Goal: Task Accomplishment & Management: Manage account settings

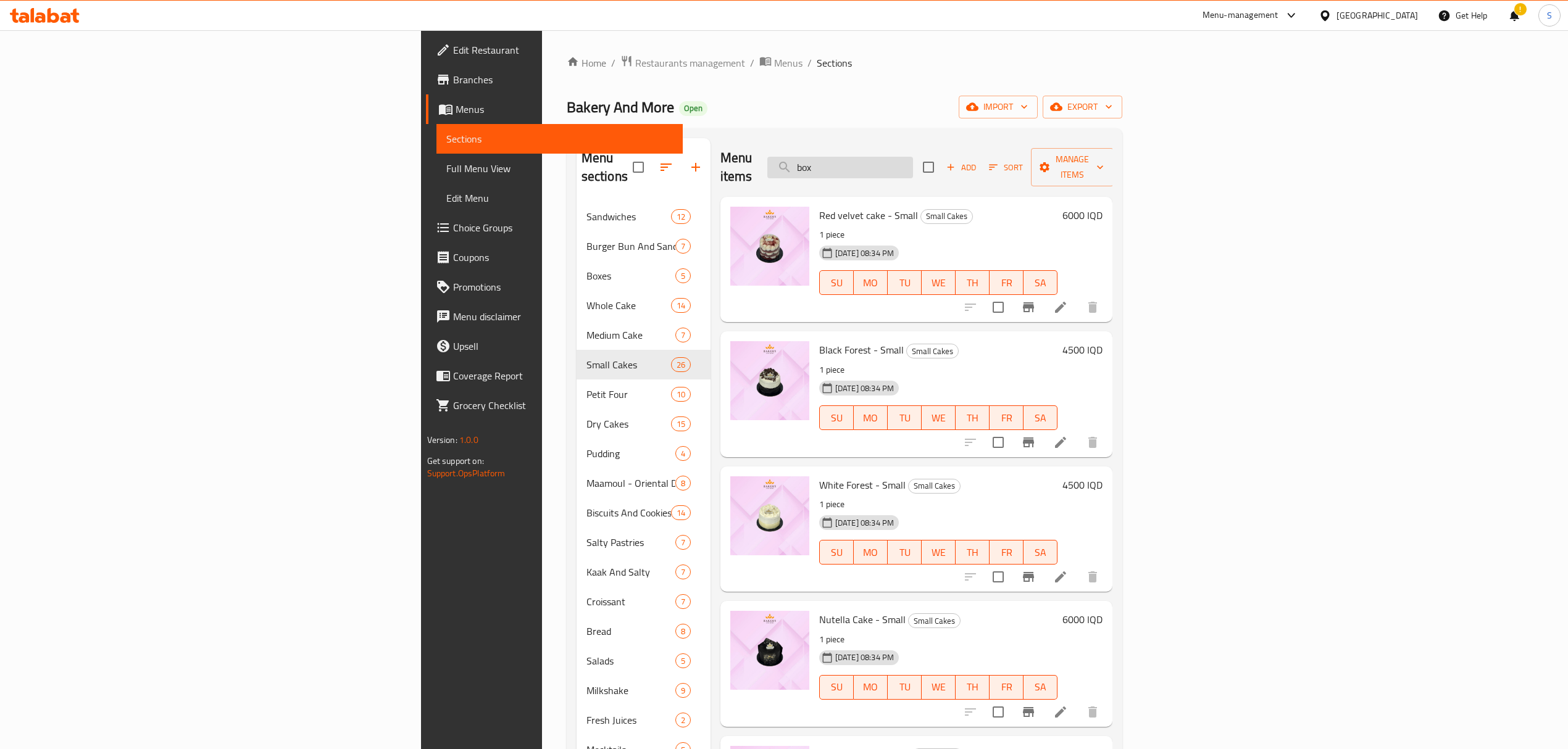
click at [913, 166] on input "box" at bounding box center [840, 167] width 146 height 21
type input "cheesy turkey"
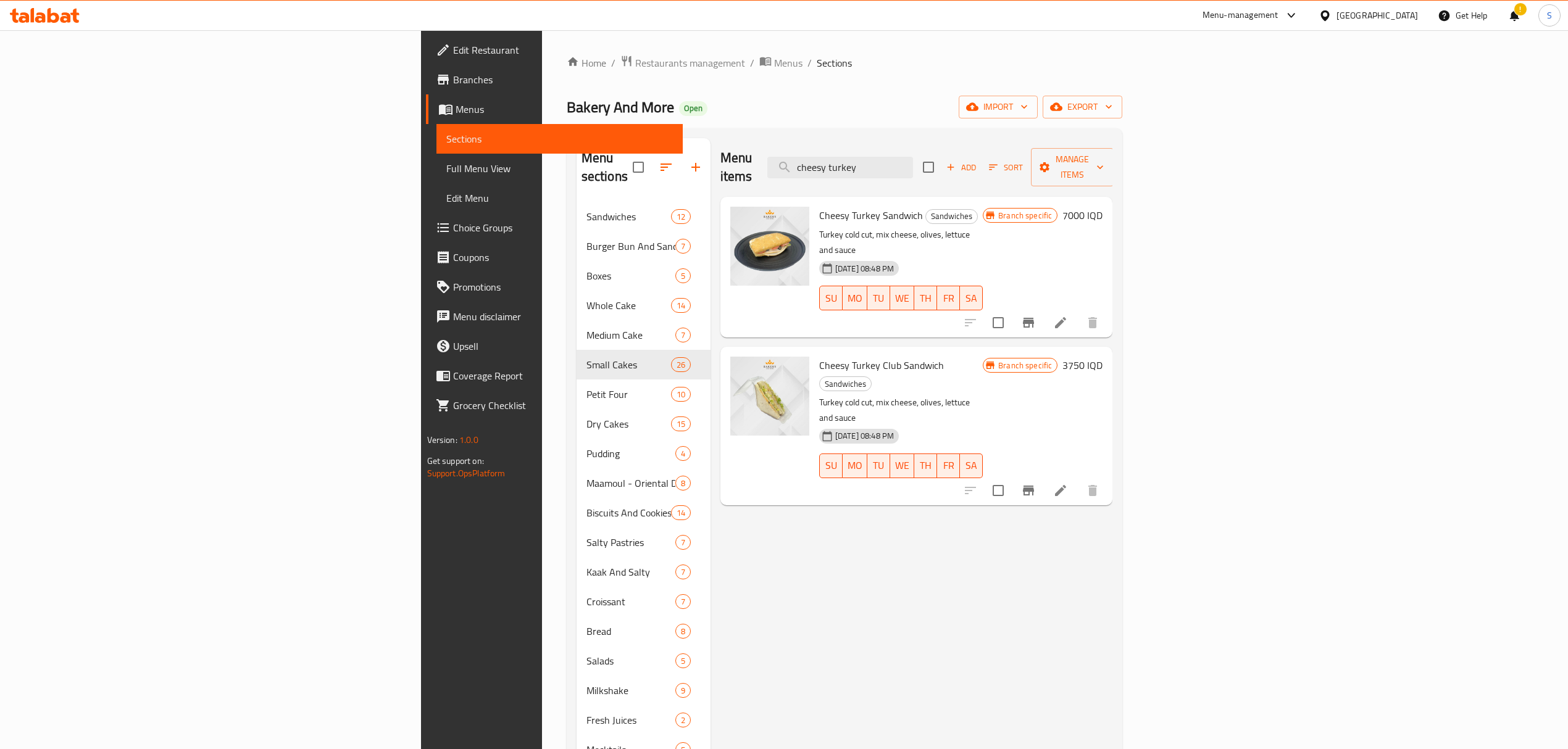
click at [1102, 207] on h6 "7000 IQD" at bounding box center [1082, 216] width 40 height 18
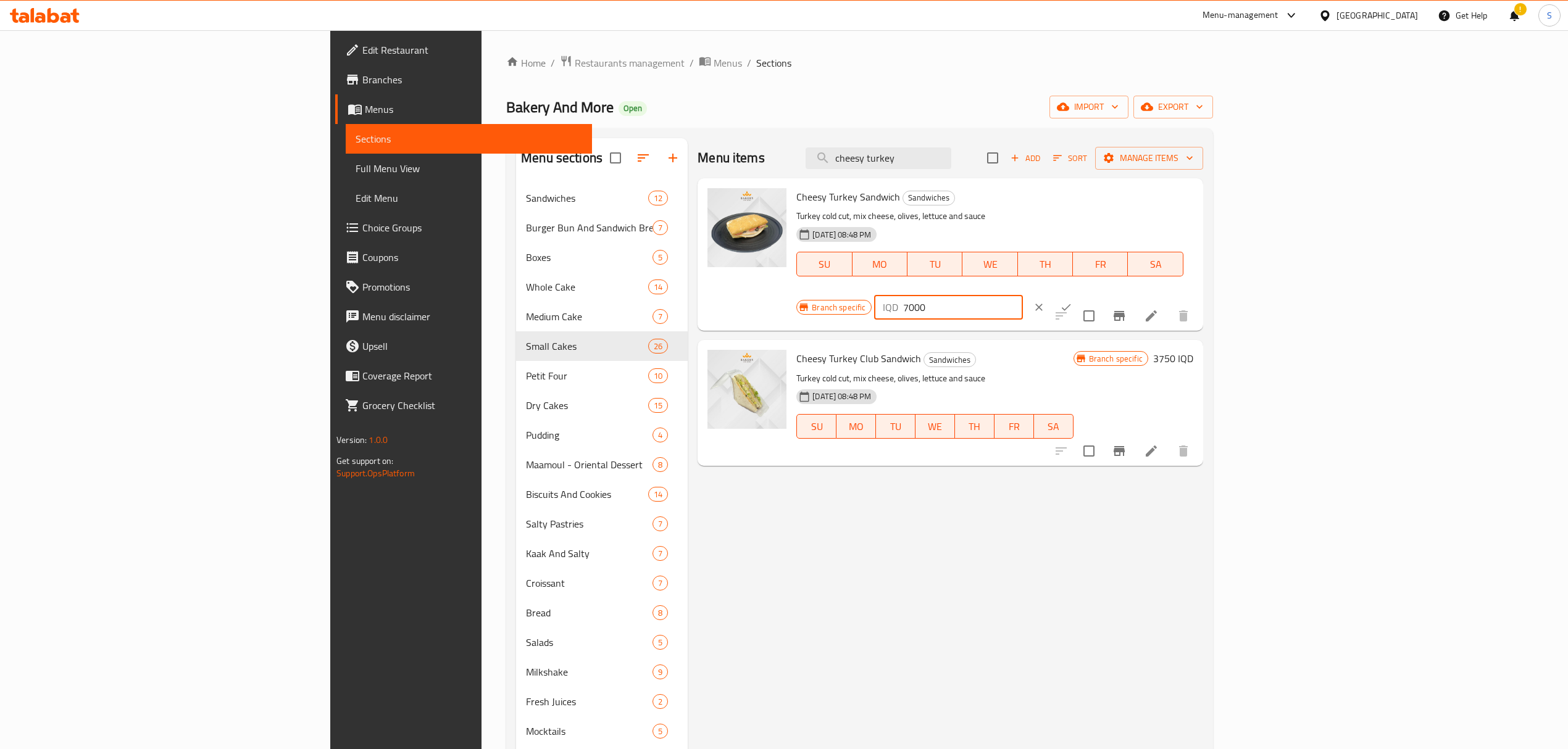
click at [1023, 295] on input "7000" at bounding box center [963, 307] width 119 height 25
type input "7500"
click at [1080, 294] on button "ok" at bounding box center [1066, 307] width 27 height 27
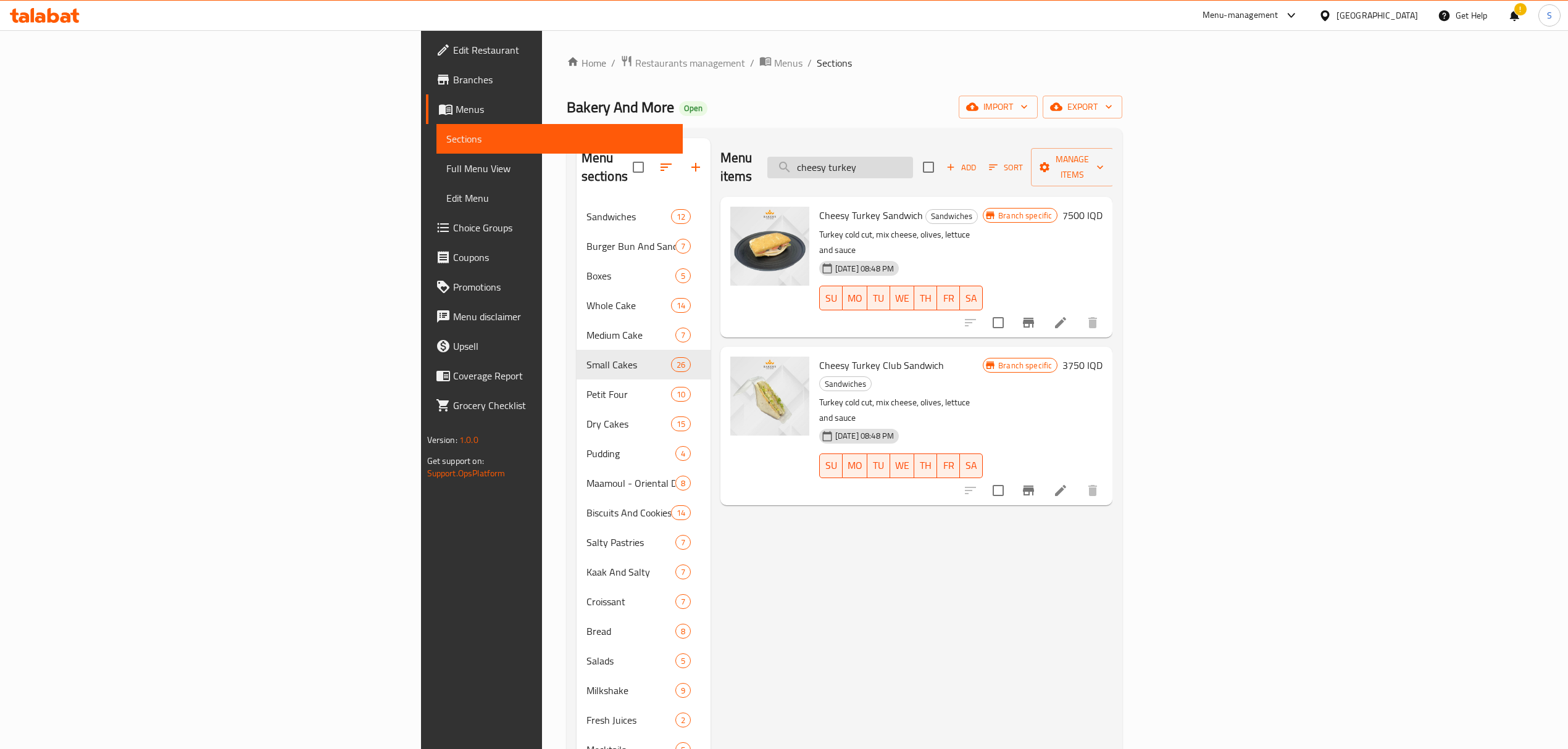
click at [913, 163] on input "cheesy turkey" at bounding box center [840, 167] width 146 height 21
type input "cheesecake"
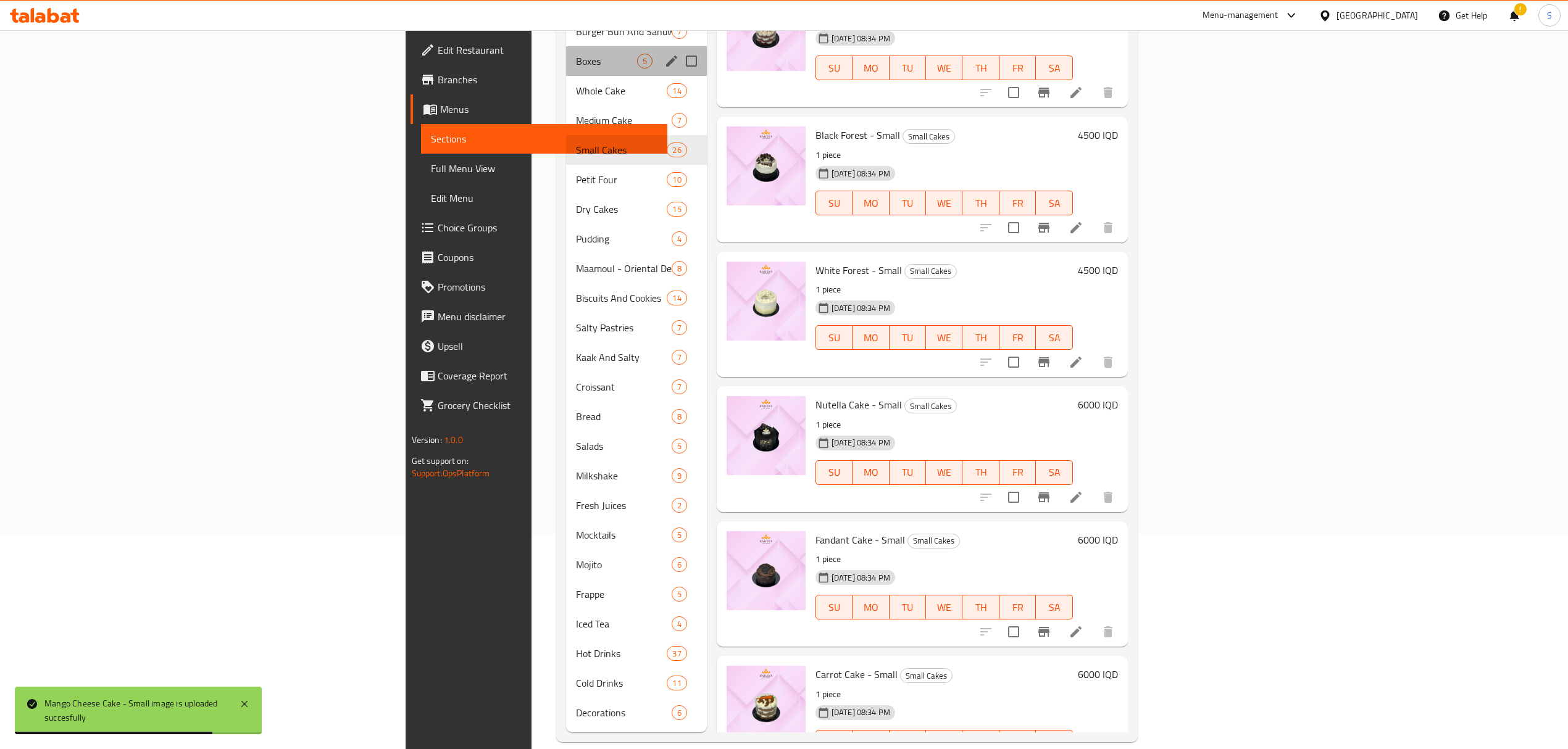
click at [566, 54] on div "Boxes 5" at bounding box center [636, 60] width 140 height 29
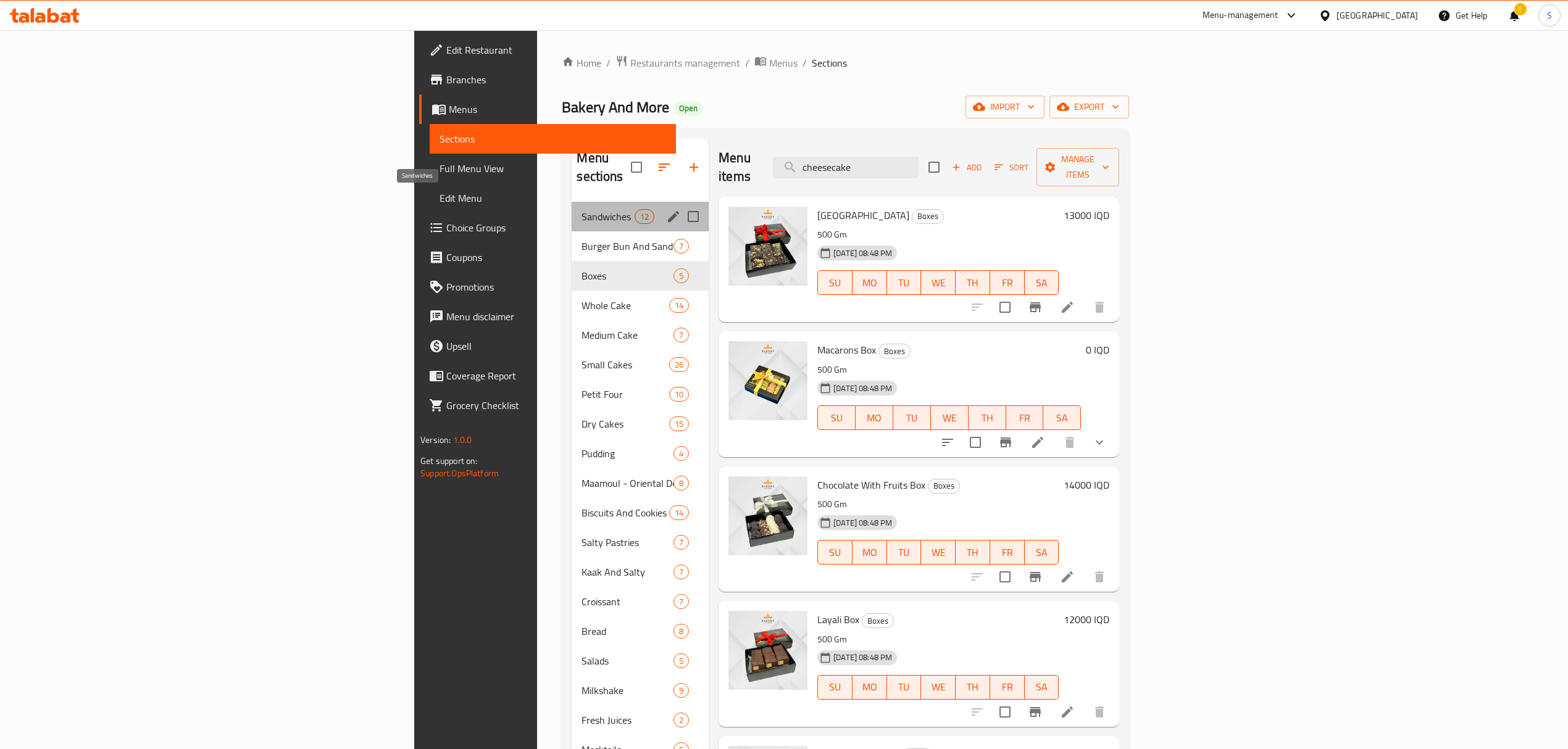
click at [581, 209] on span "Sandwiches" at bounding box center [608, 217] width 53 height 15
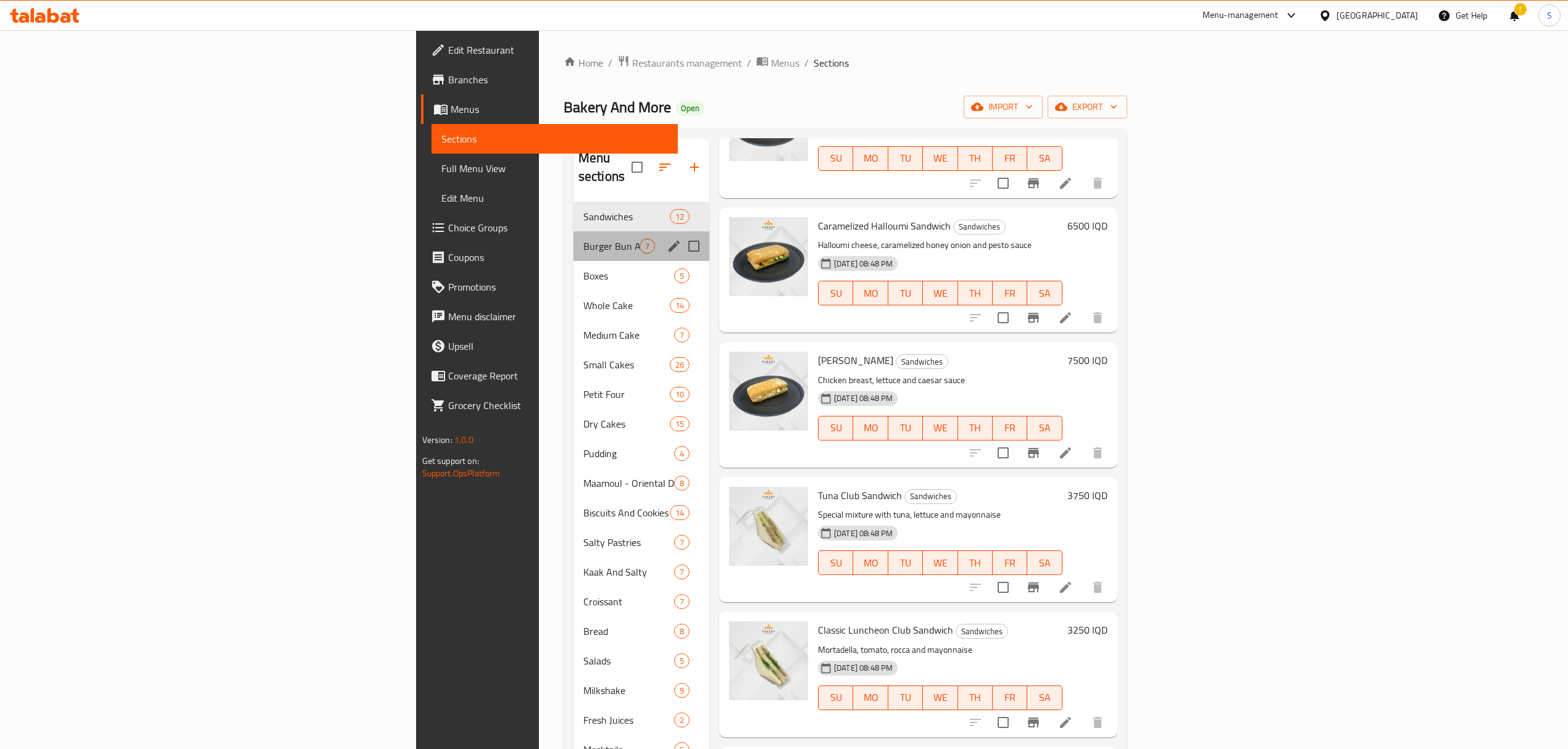
click at [573, 236] on div "Burger Bun And Sandwich Bread 7" at bounding box center [641, 246] width 136 height 29
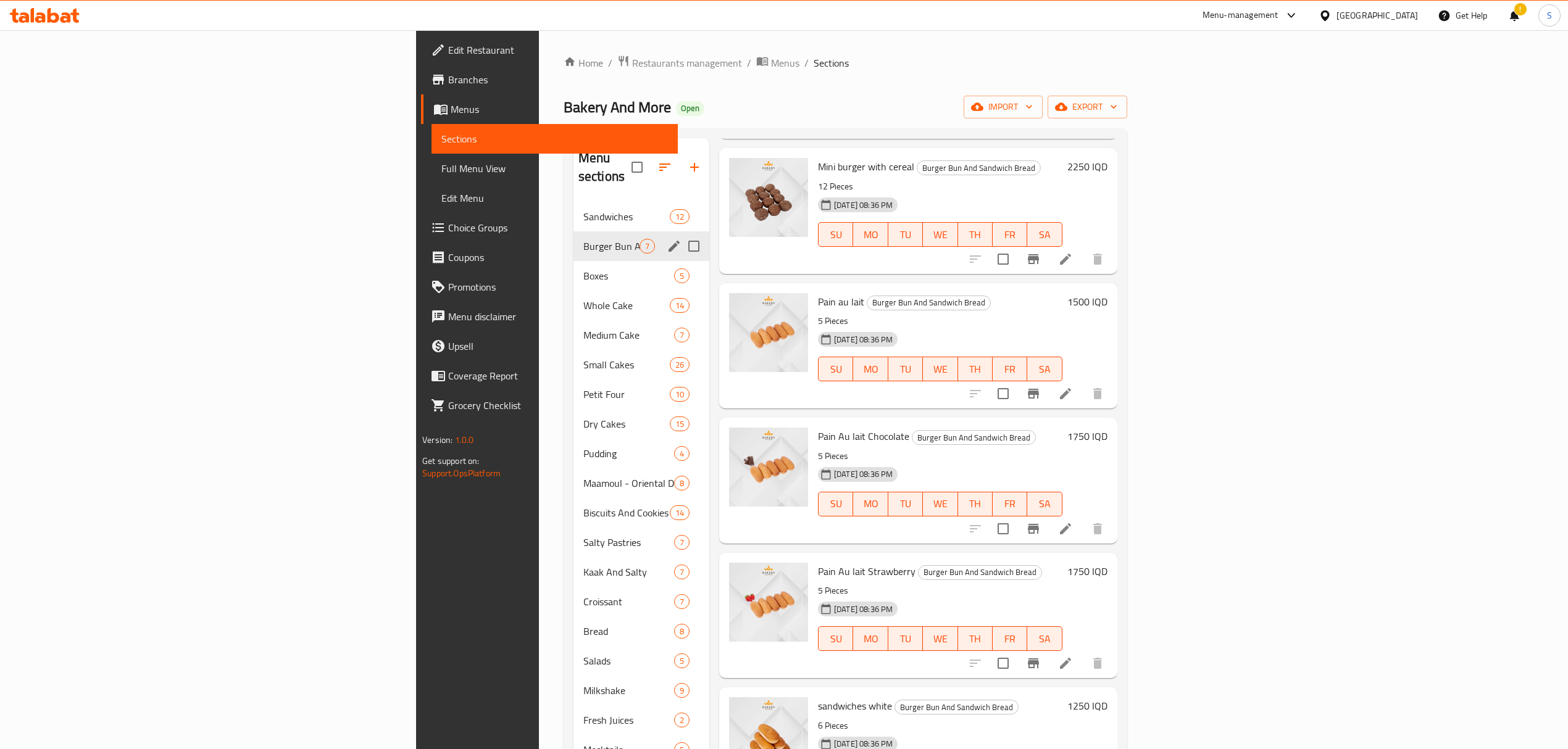
click at [573, 240] on div "Burger Bun And Sandwich Bread 7" at bounding box center [641, 246] width 136 height 29
click at [584, 268] on span "Boxes" at bounding box center [612, 275] width 57 height 15
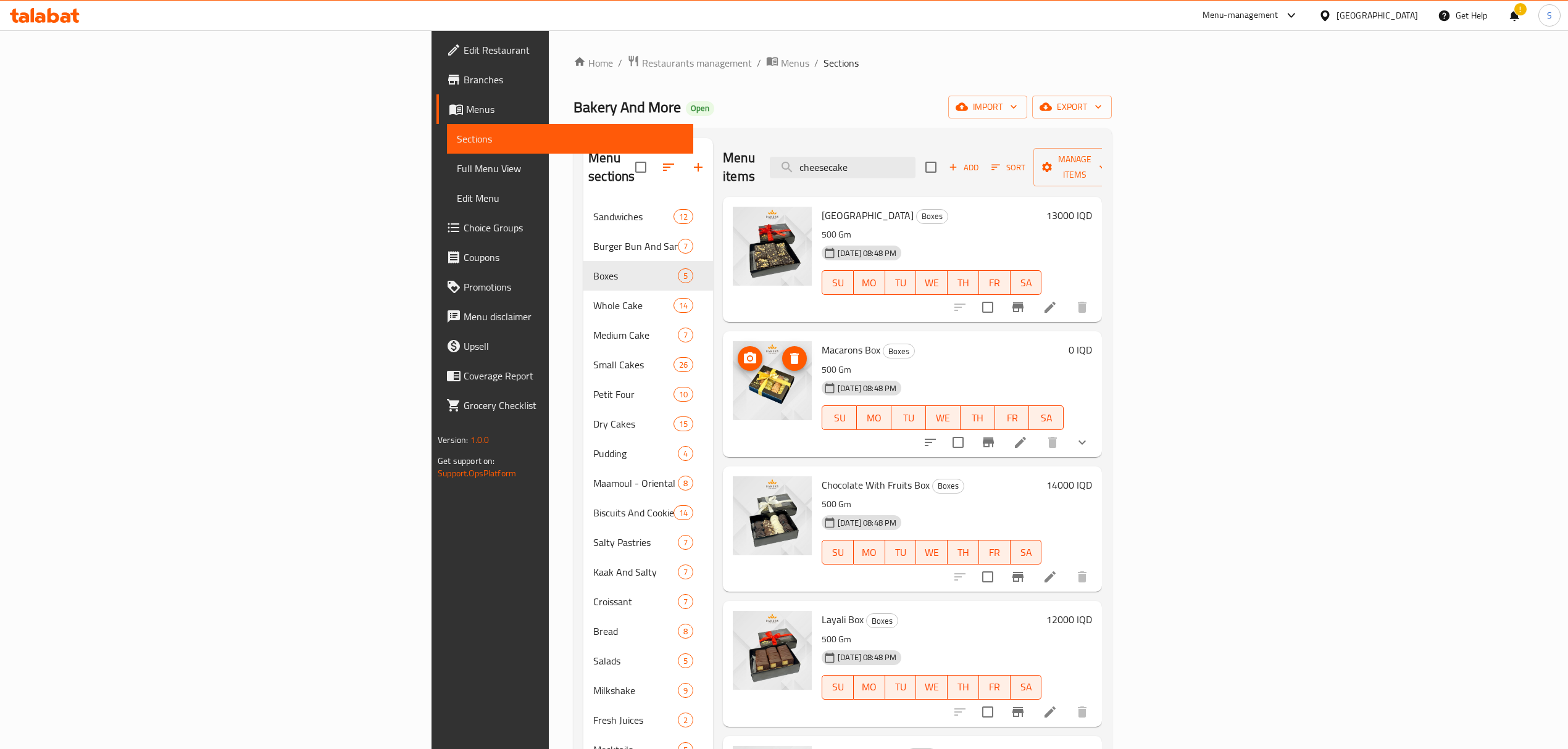
scroll to position [215, 0]
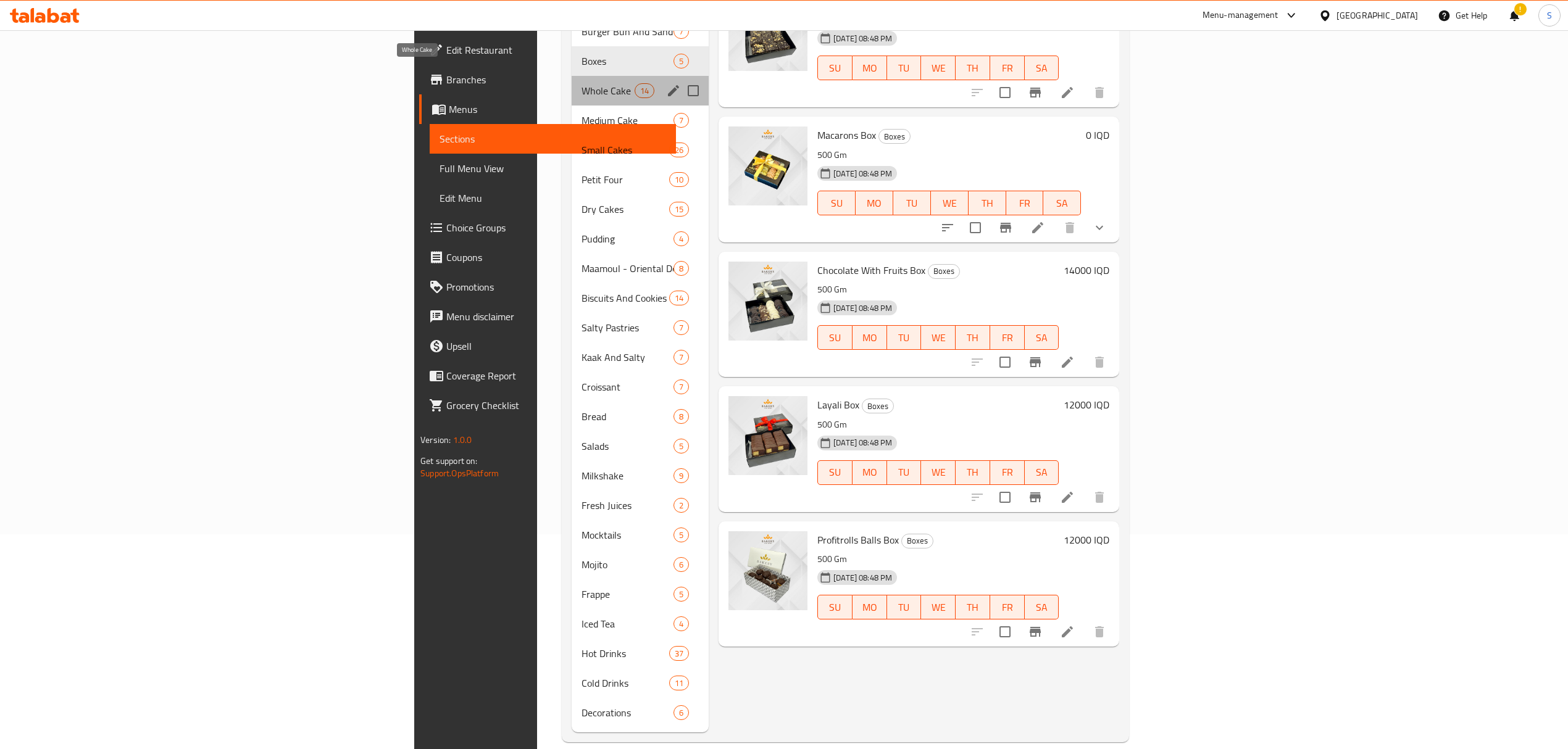
click at [581, 84] on span "Whole Cake" at bounding box center [608, 91] width 53 height 15
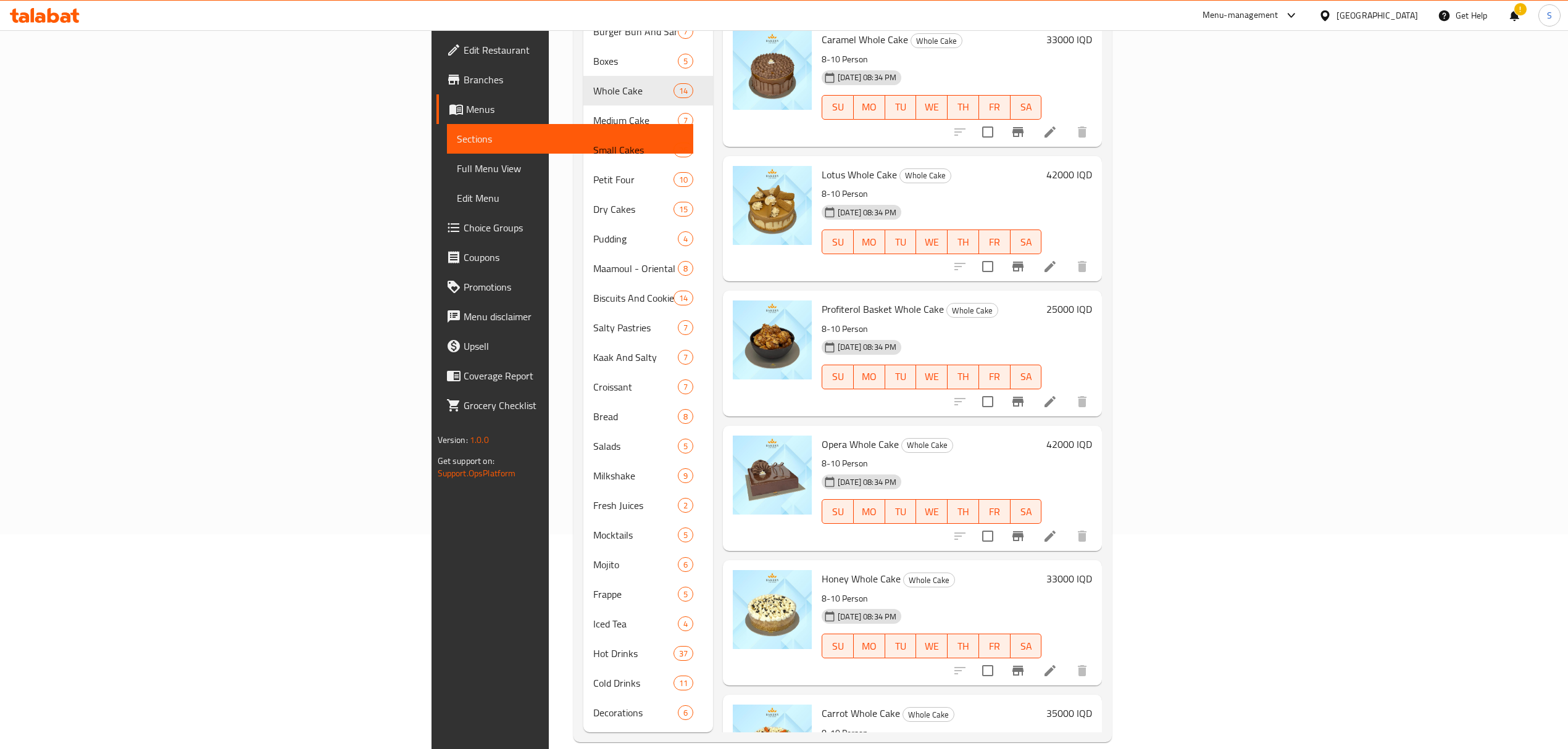
scroll to position [1126, 0]
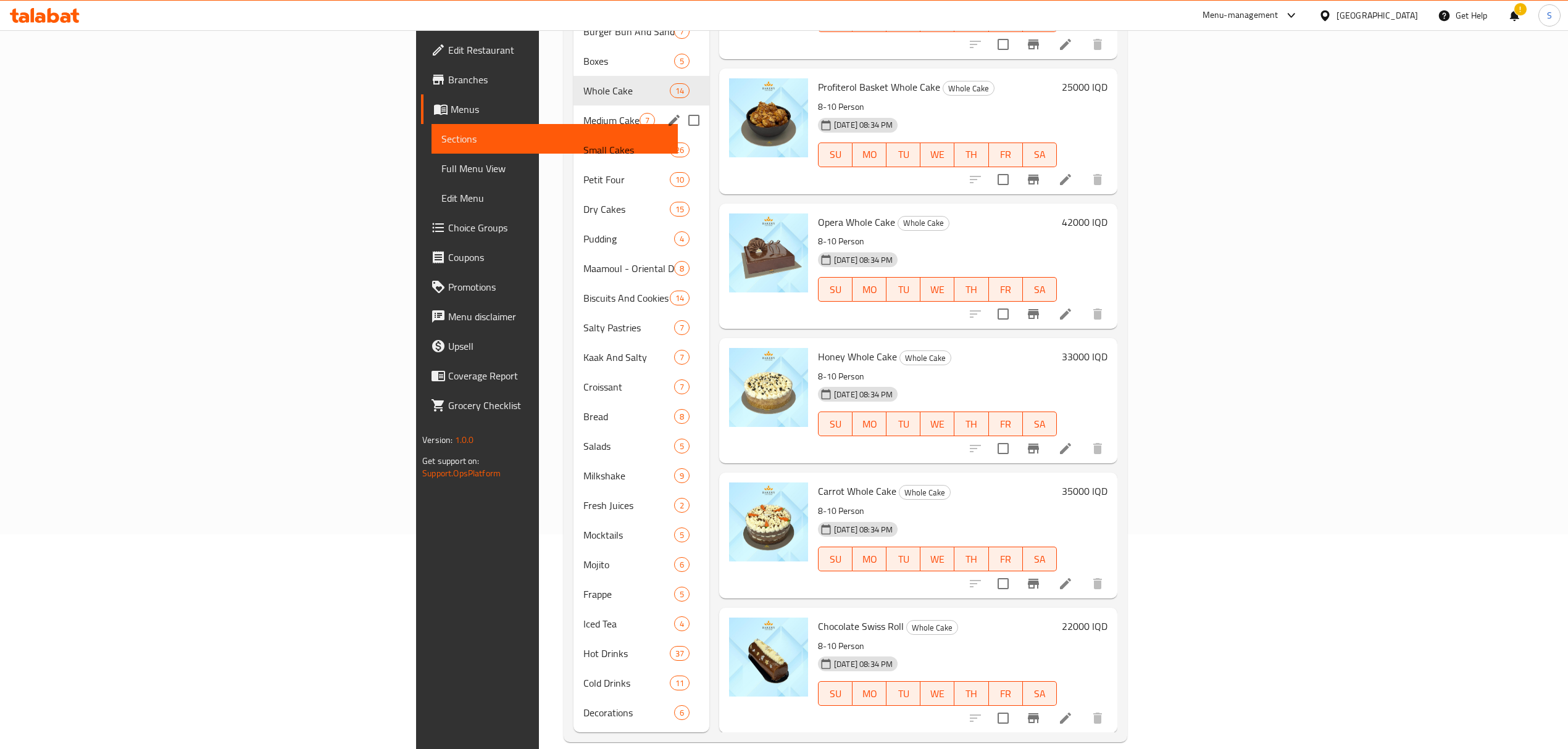
click at [584, 113] on span "Medium Cake" at bounding box center [612, 120] width 57 height 15
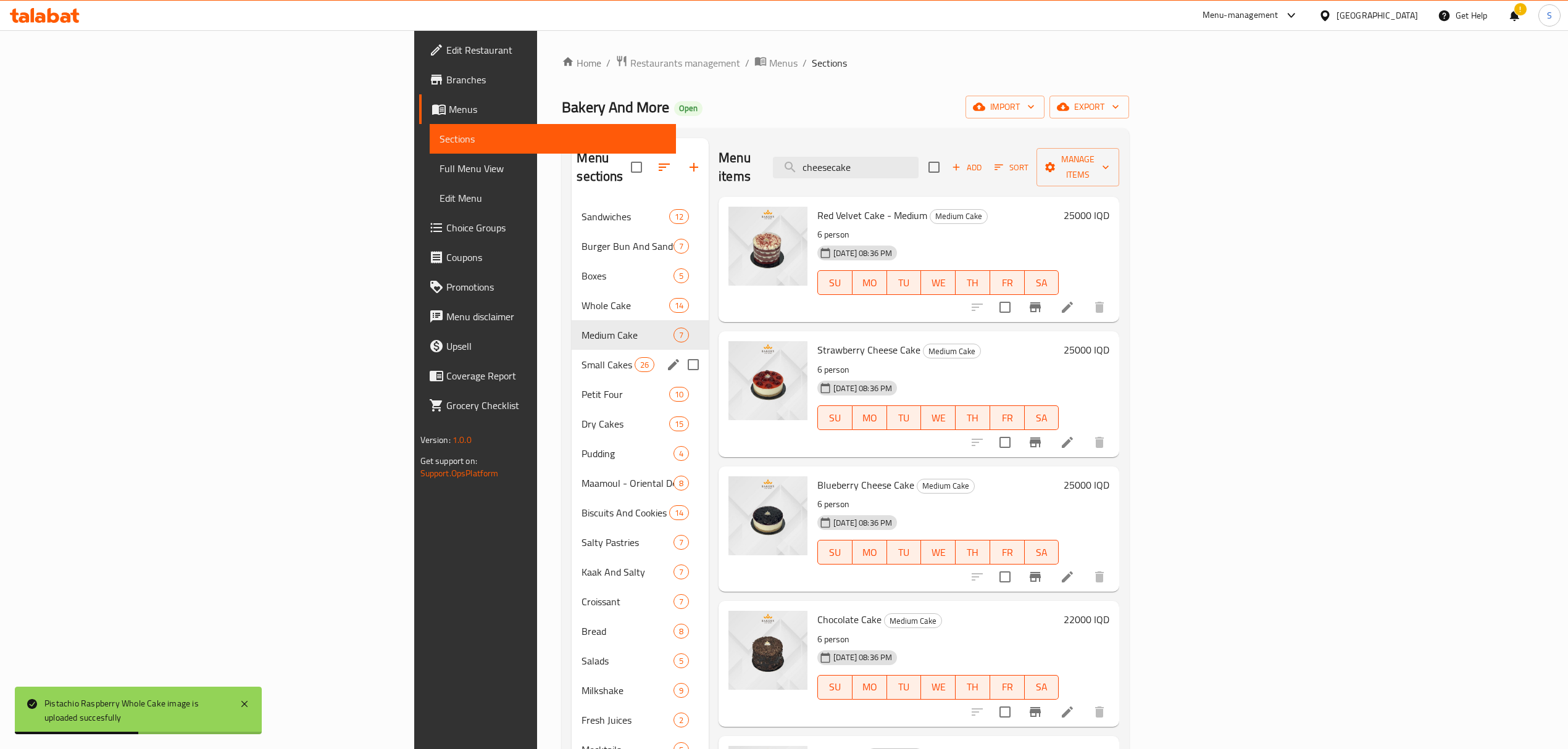
click at [581, 357] on span "Small Cakes" at bounding box center [608, 365] width 53 height 15
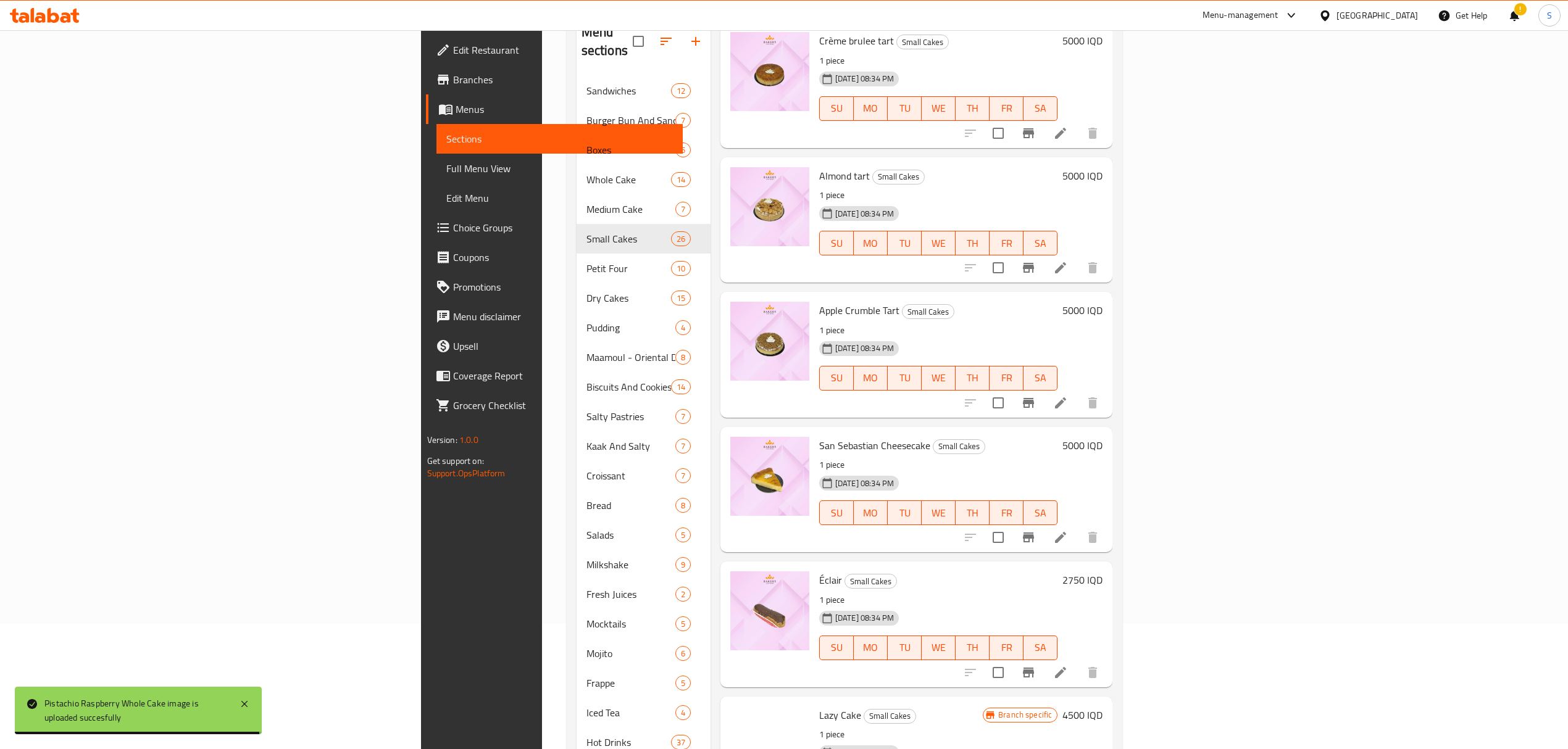
scroll to position [215, 0]
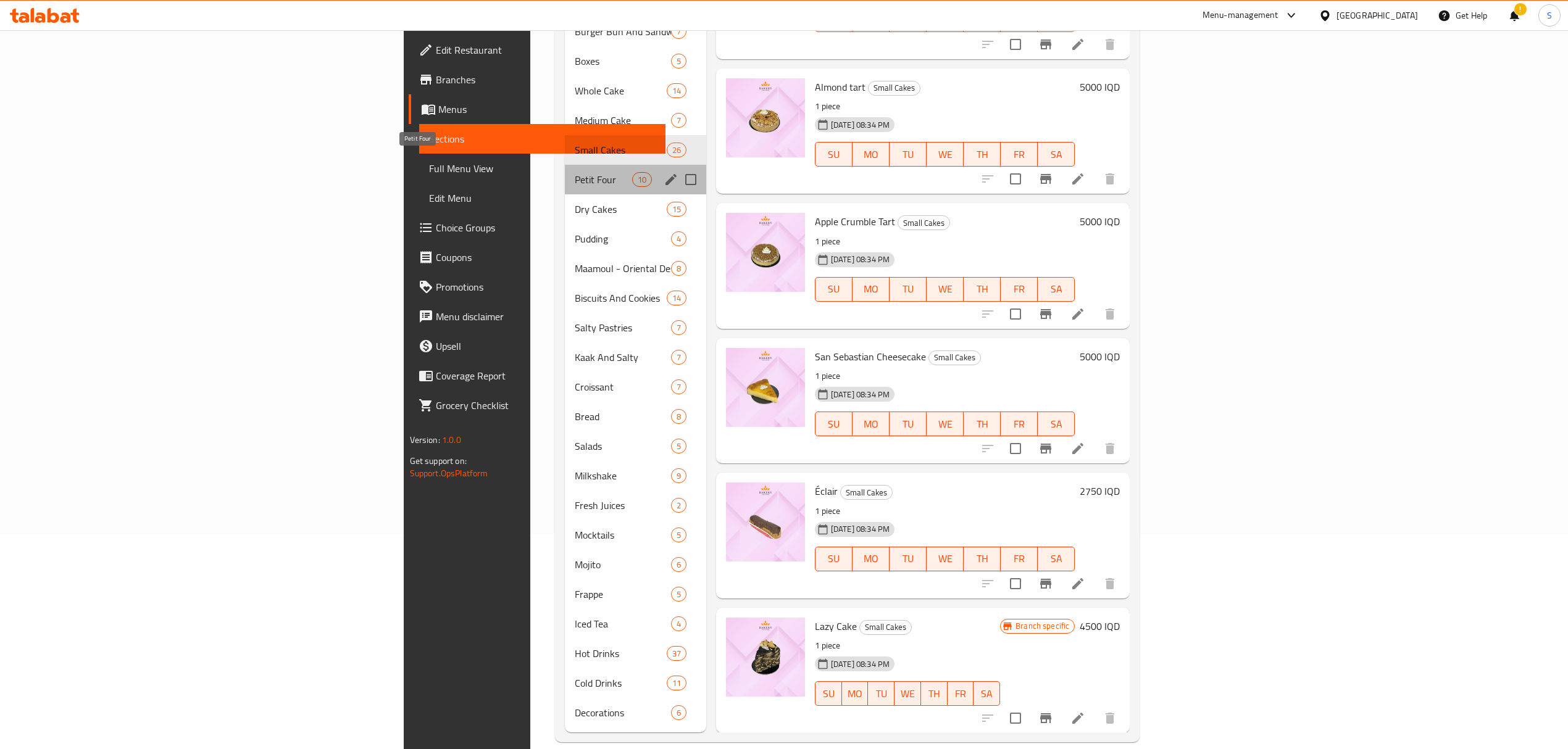
click at [575, 172] on span "Petit Four" at bounding box center [604, 179] width 57 height 15
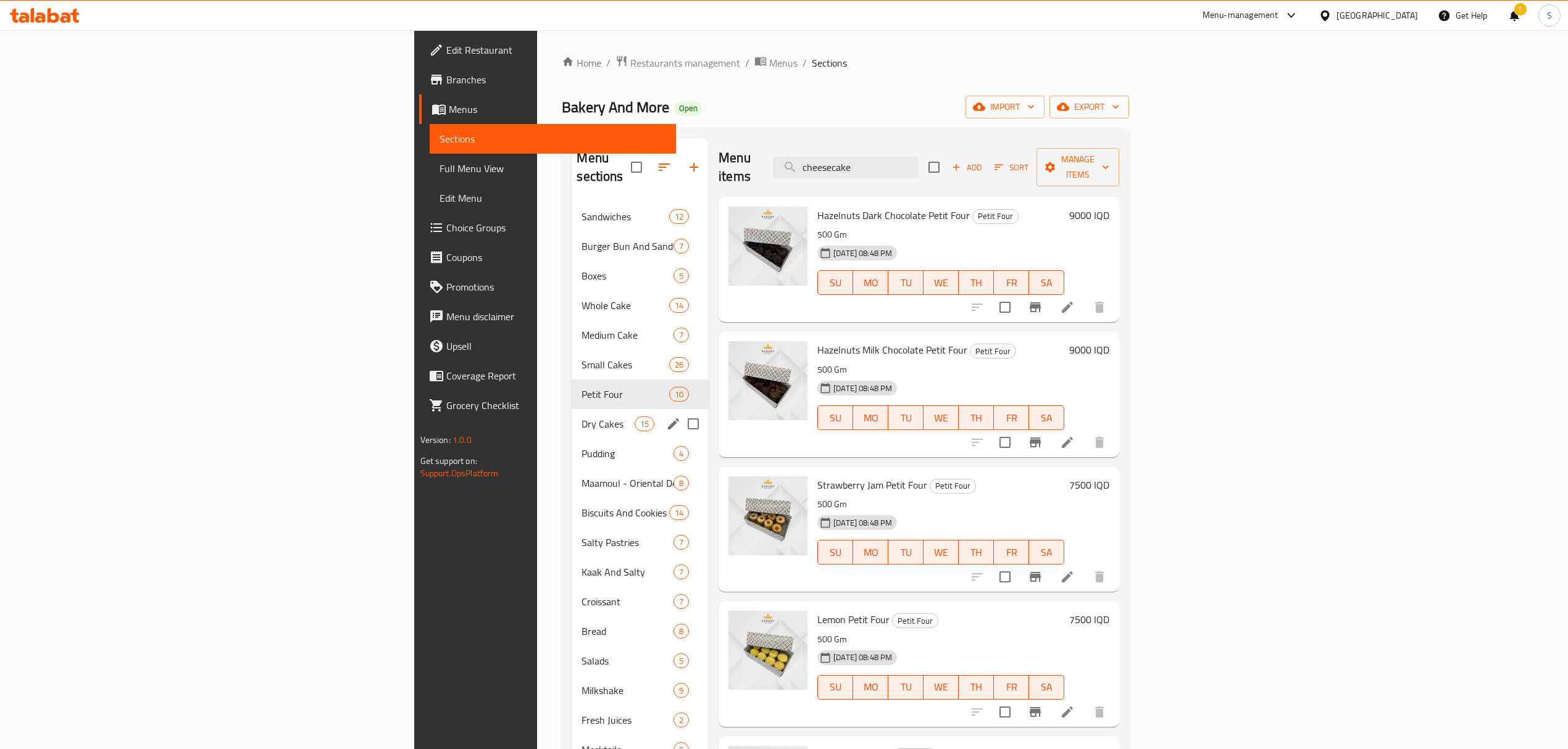
click at [581, 416] on span "Dry Cakes" at bounding box center [608, 423] width 53 height 15
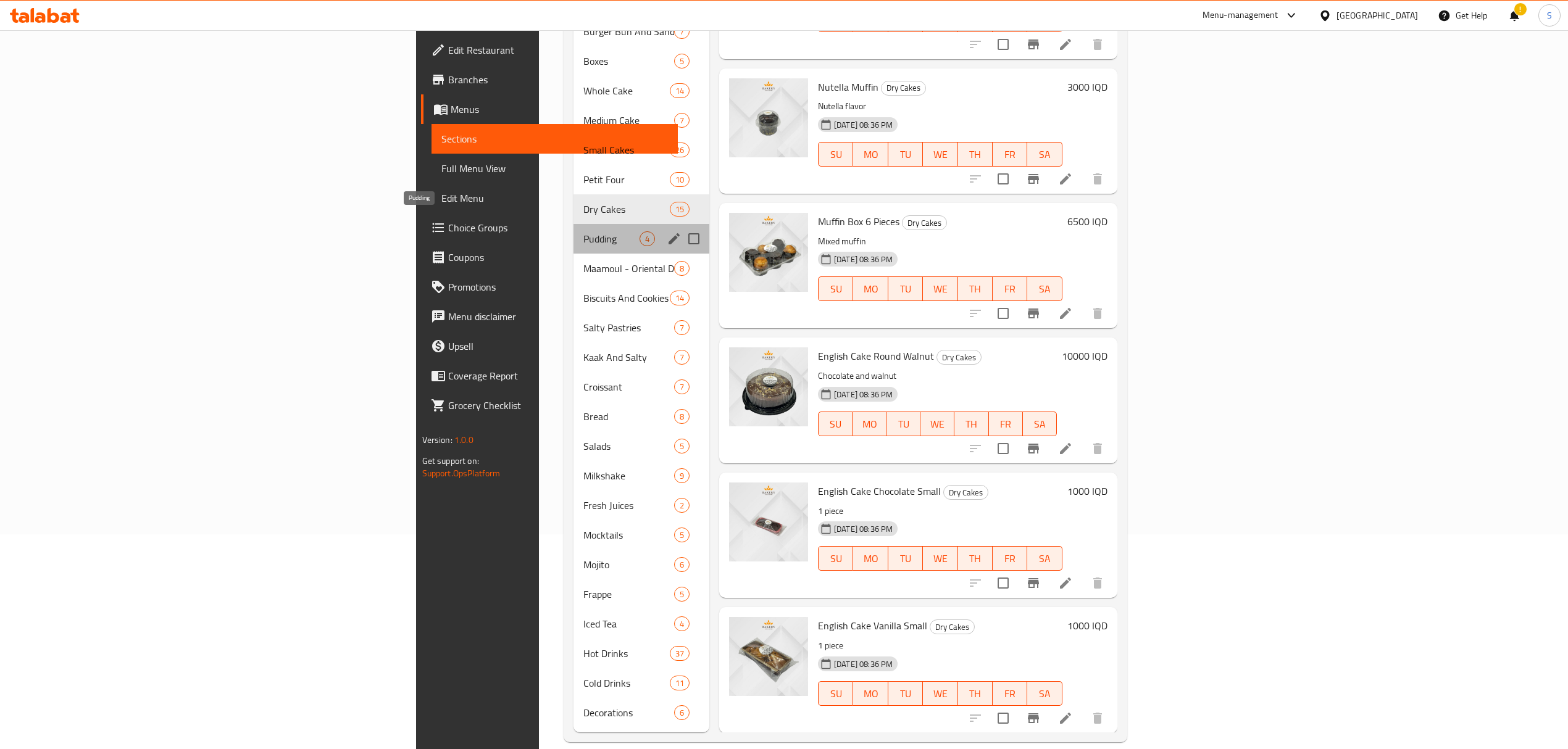
click at [584, 232] on span "Pudding" at bounding box center [612, 239] width 57 height 15
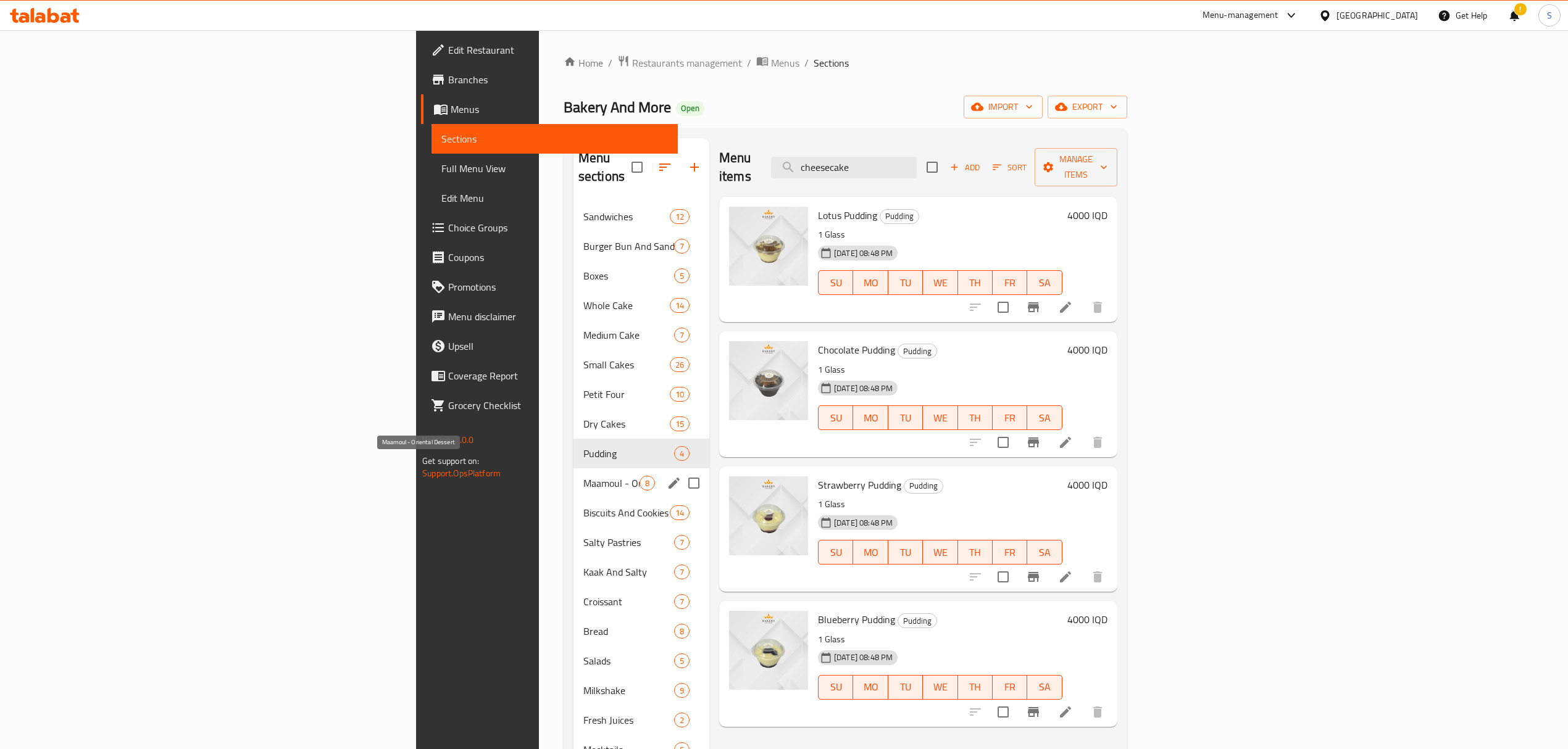
click at [584, 476] on span "Maamoul - Oriental Dessert" at bounding box center [612, 483] width 57 height 15
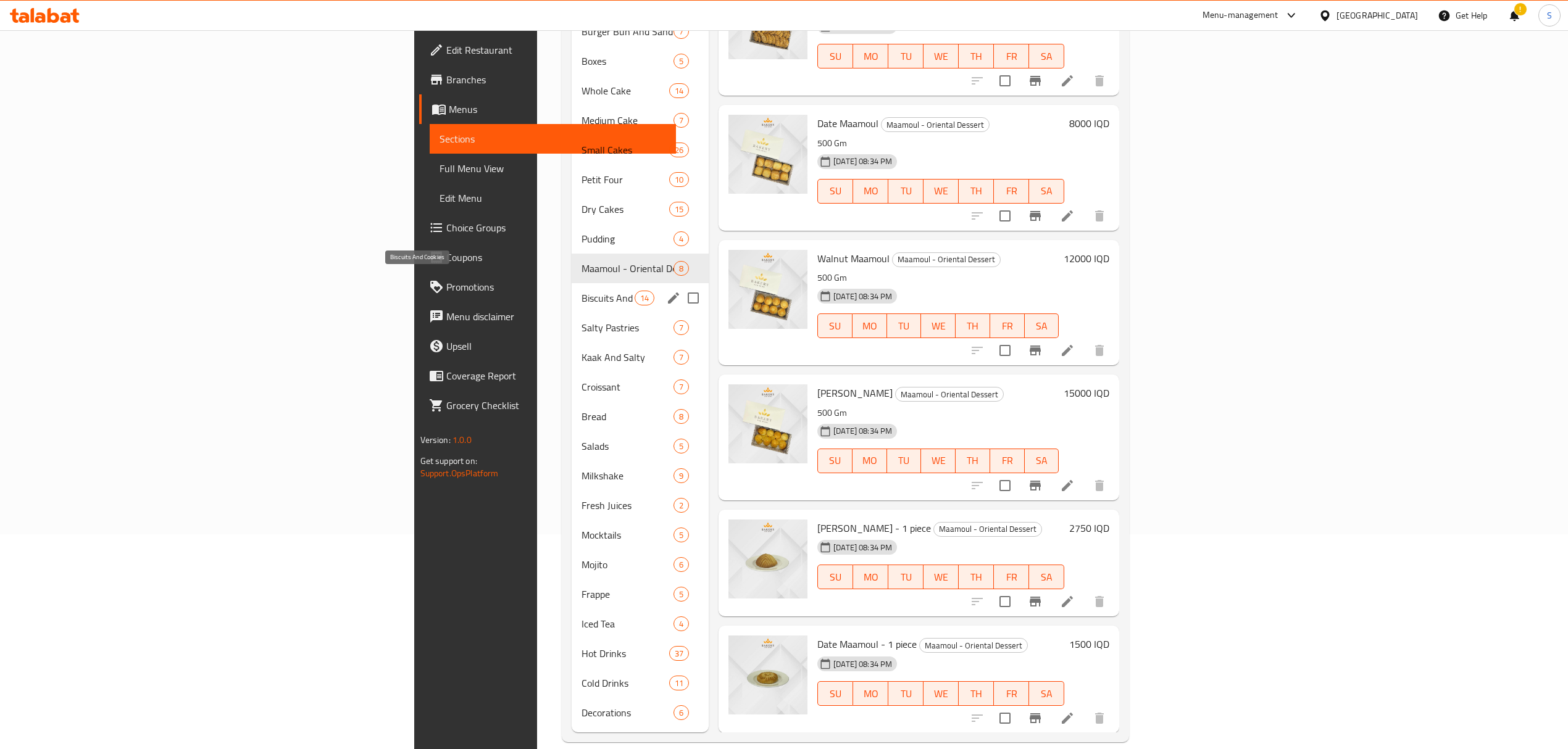
click at [581, 291] on span "Biscuits And Cookies" at bounding box center [608, 298] width 53 height 15
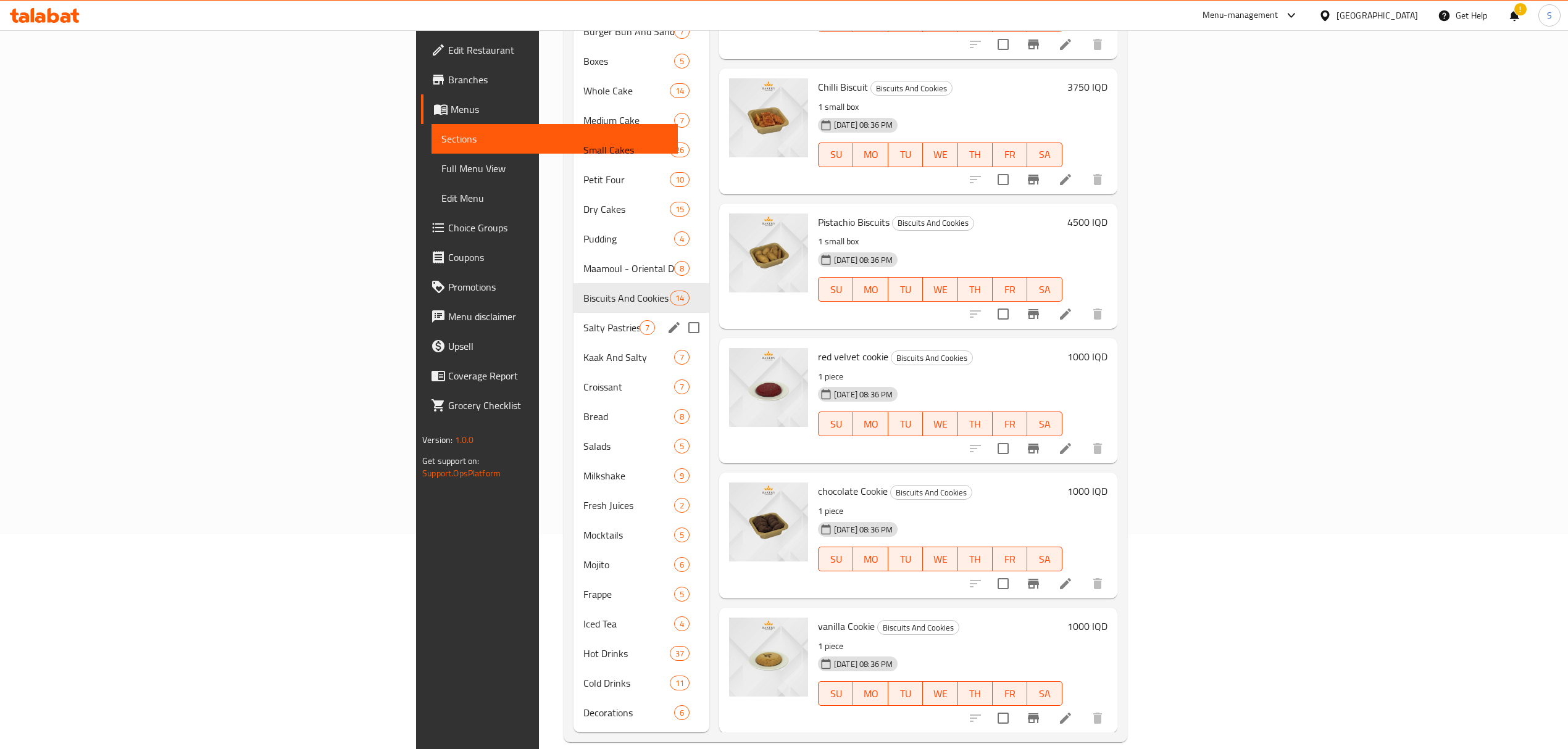
click at [573, 313] on div "Salty Pastries 7" at bounding box center [641, 327] width 136 height 29
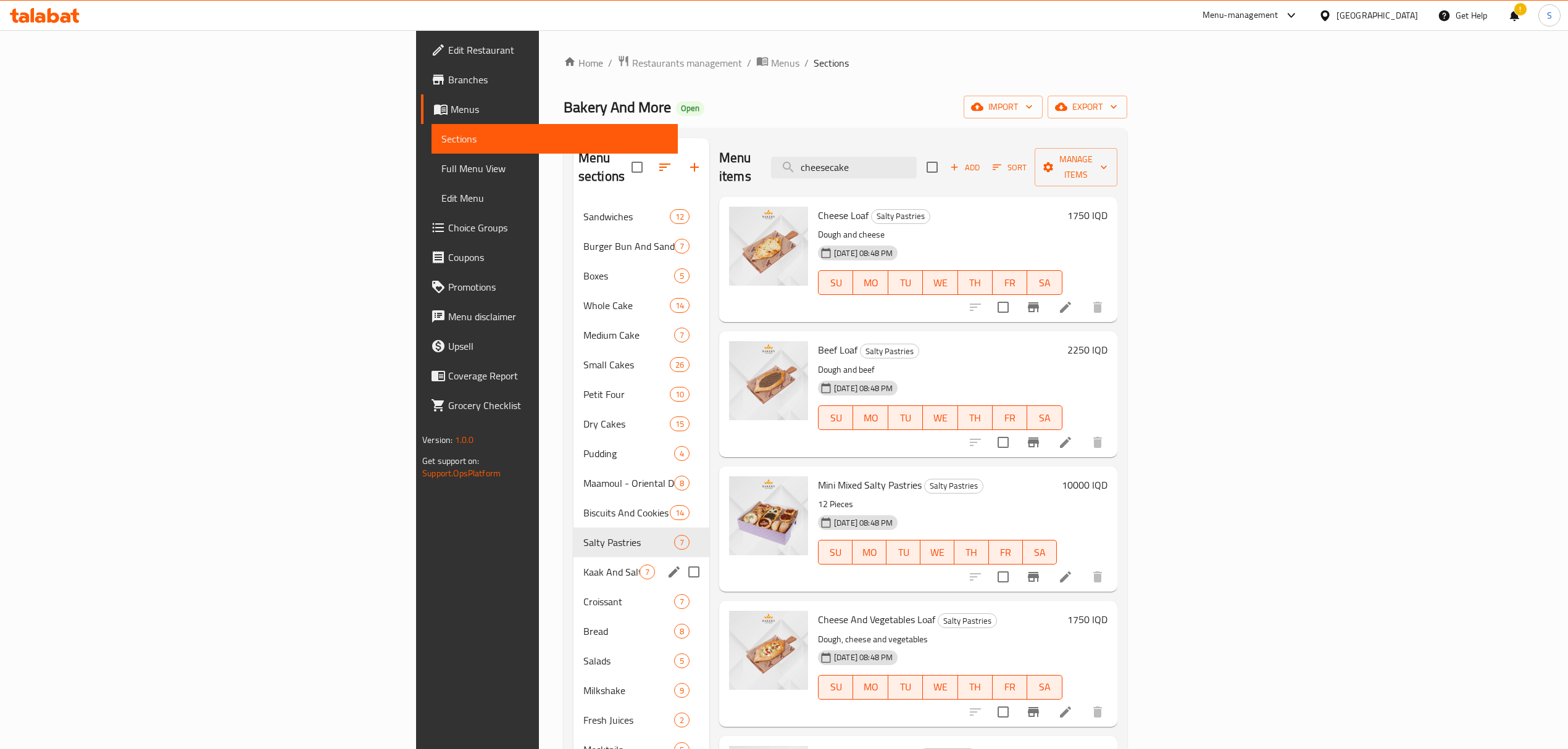
click at [584, 564] on span "Kaak And Salty" at bounding box center [612, 572] width 57 height 15
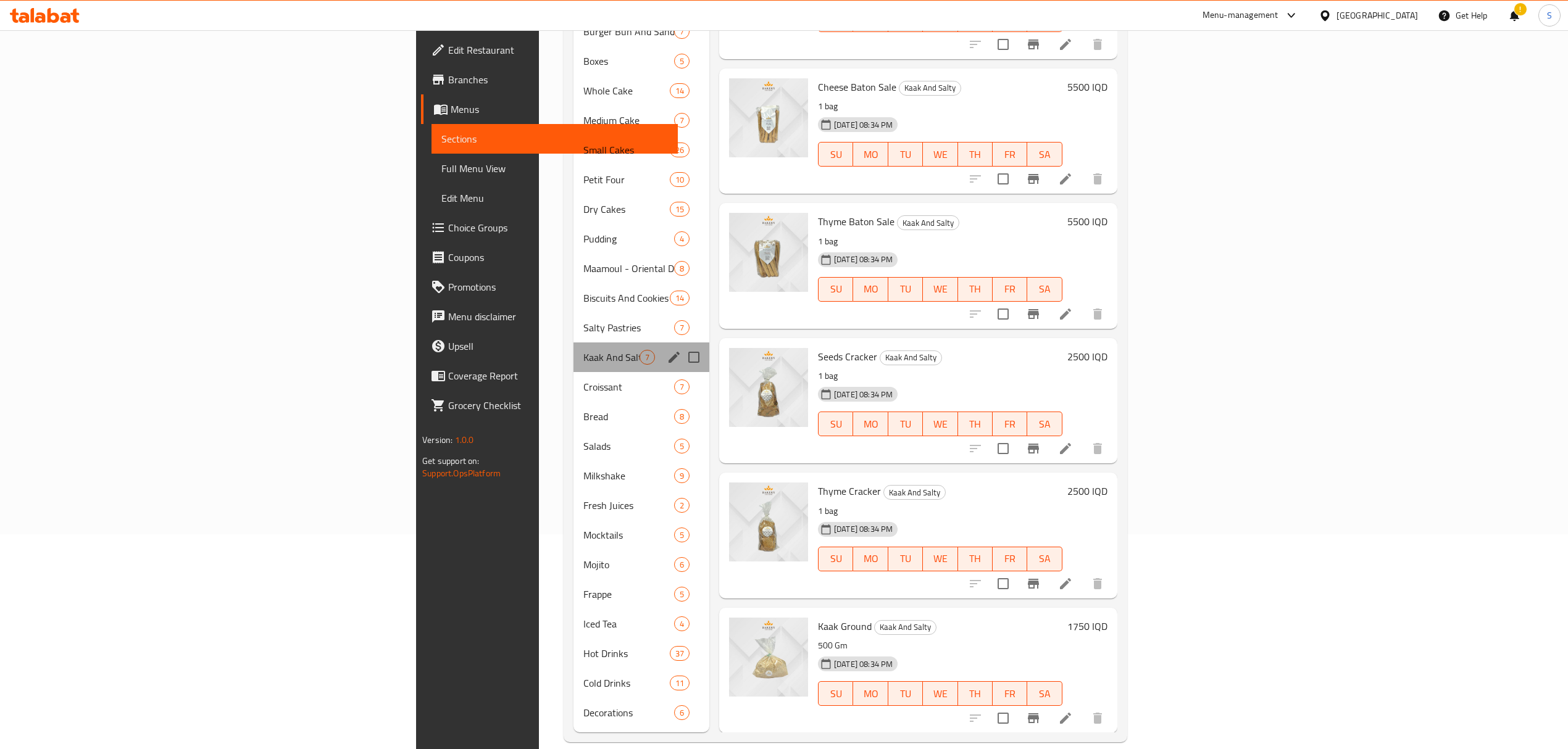
click at [573, 349] on div "Kaak And Salty 7" at bounding box center [641, 357] width 136 height 29
click at [584, 380] on span "Croissant" at bounding box center [612, 387] width 57 height 15
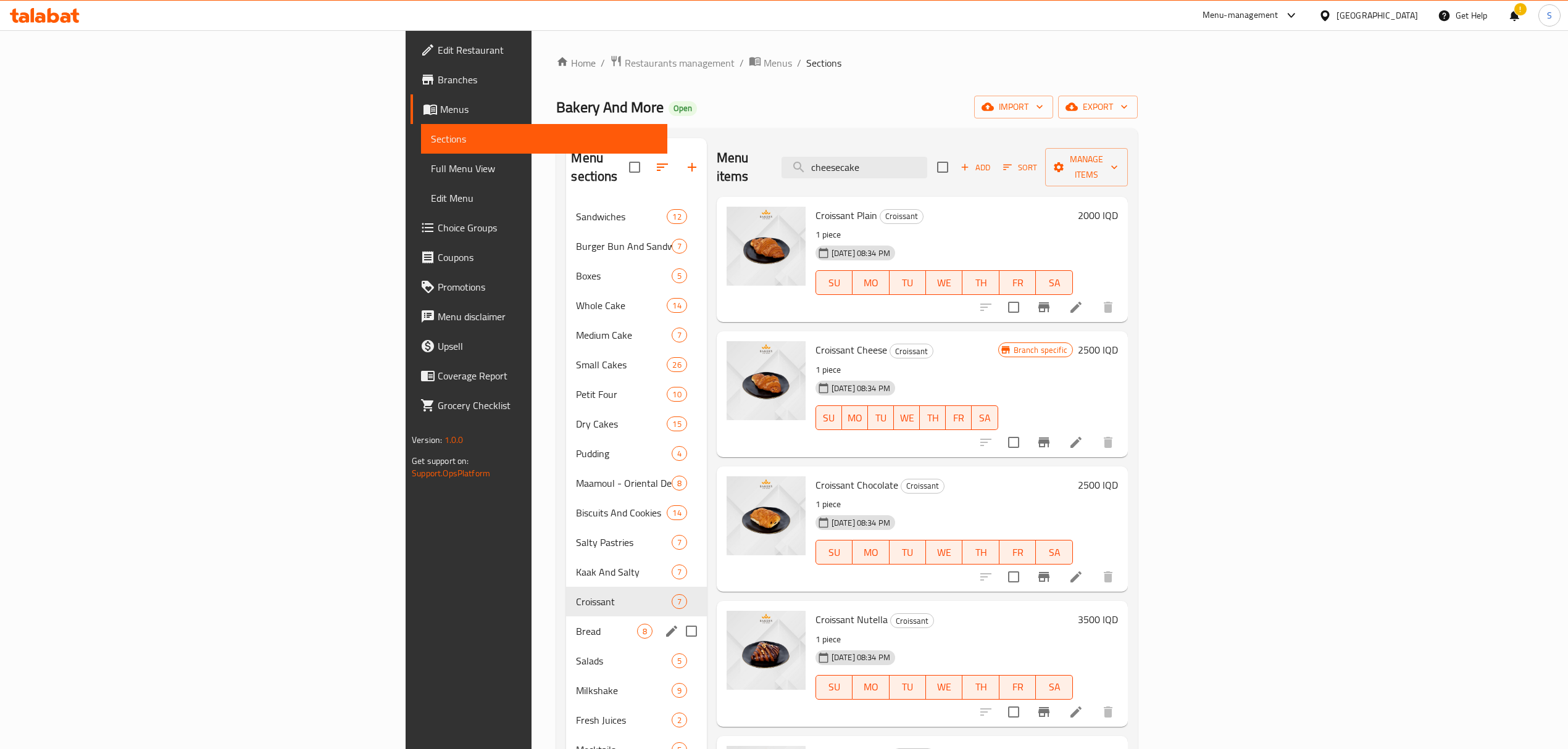
click at [566, 622] on div "Bread 8" at bounding box center [636, 630] width 140 height 29
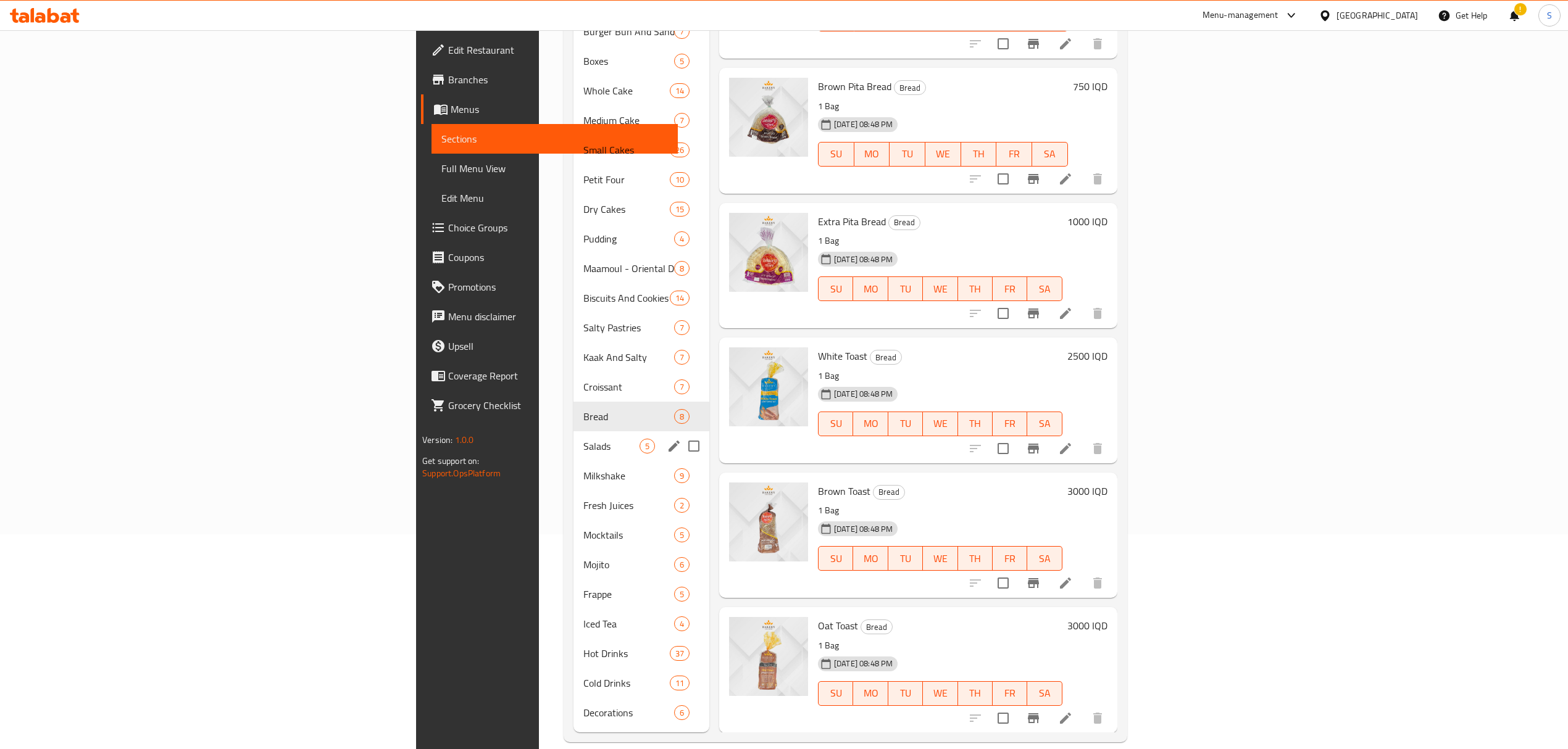
click at [584, 439] on span "Salads" at bounding box center [612, 446] width 57 height 15
